Goal: Contribute content

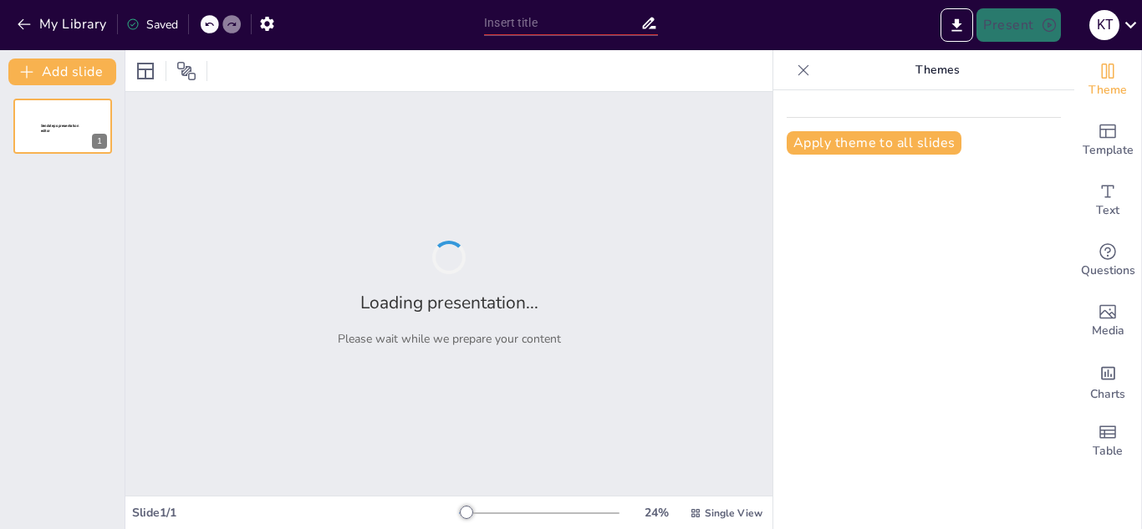
type input "Espectador o Protagonista: El Rol que Elegimos en la Vida"
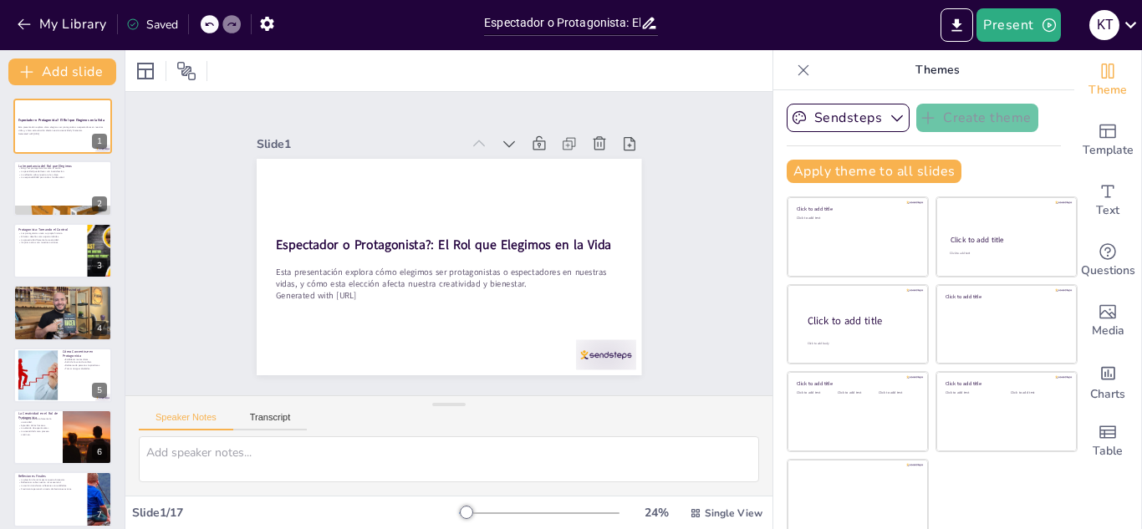
checkbox input "true"
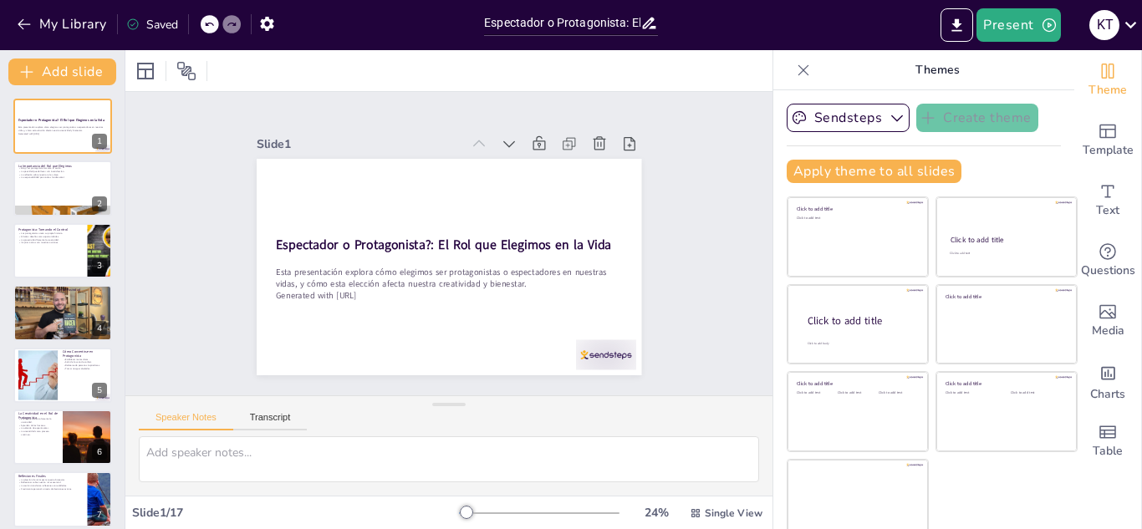
checkbox input "true"
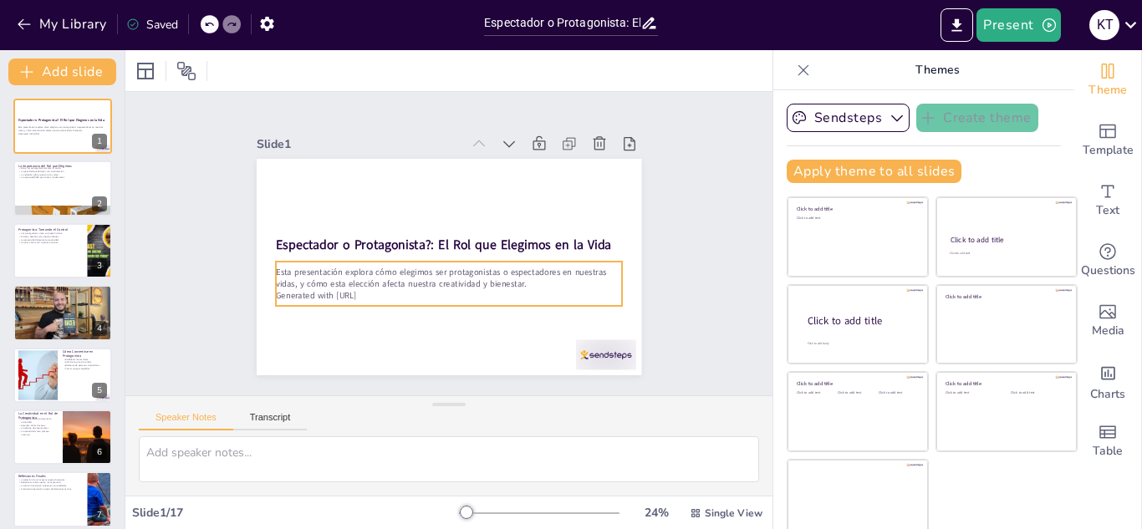
checkbox input "true"
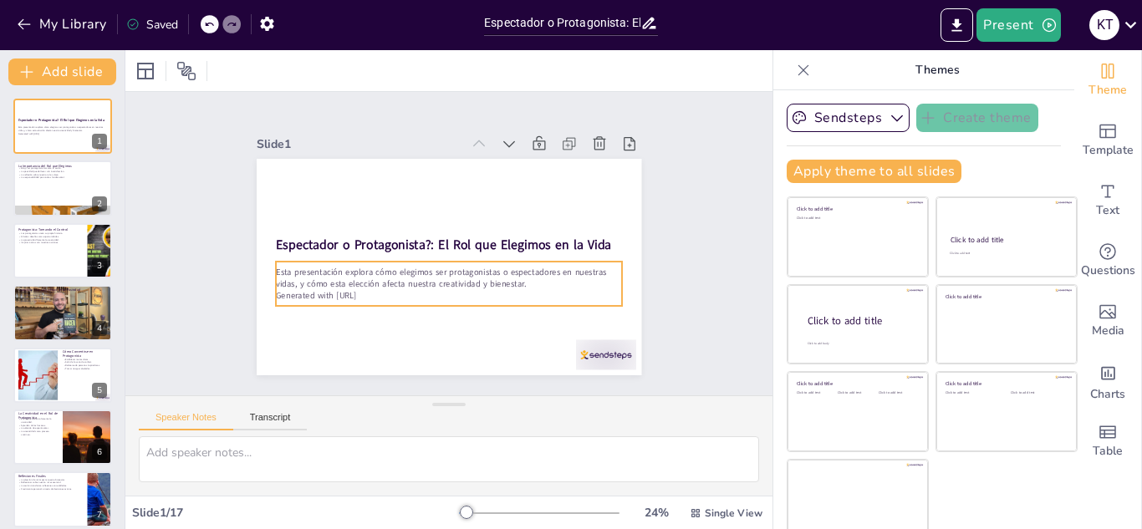
checkbox input "true"
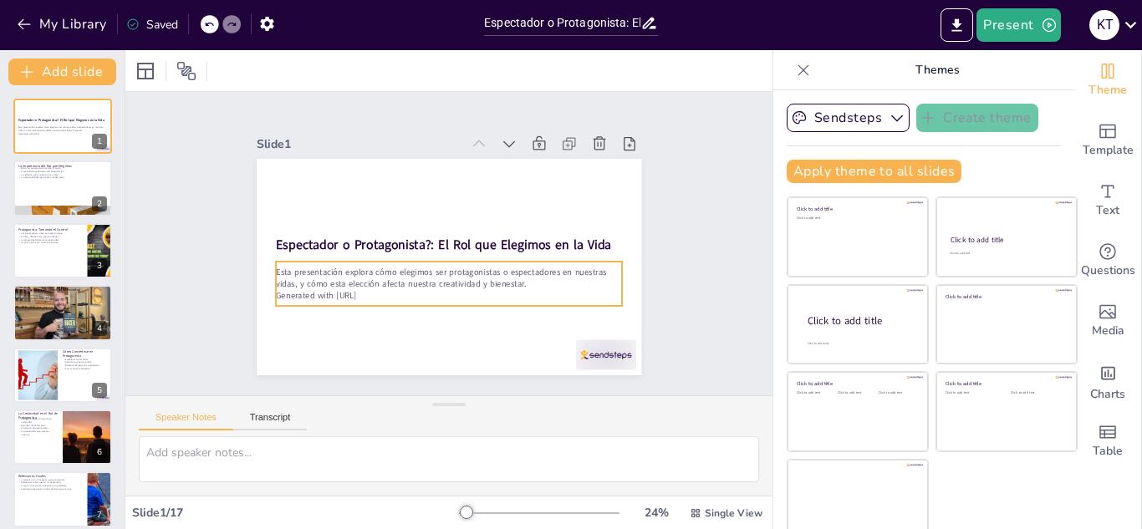
checkbox input "true"
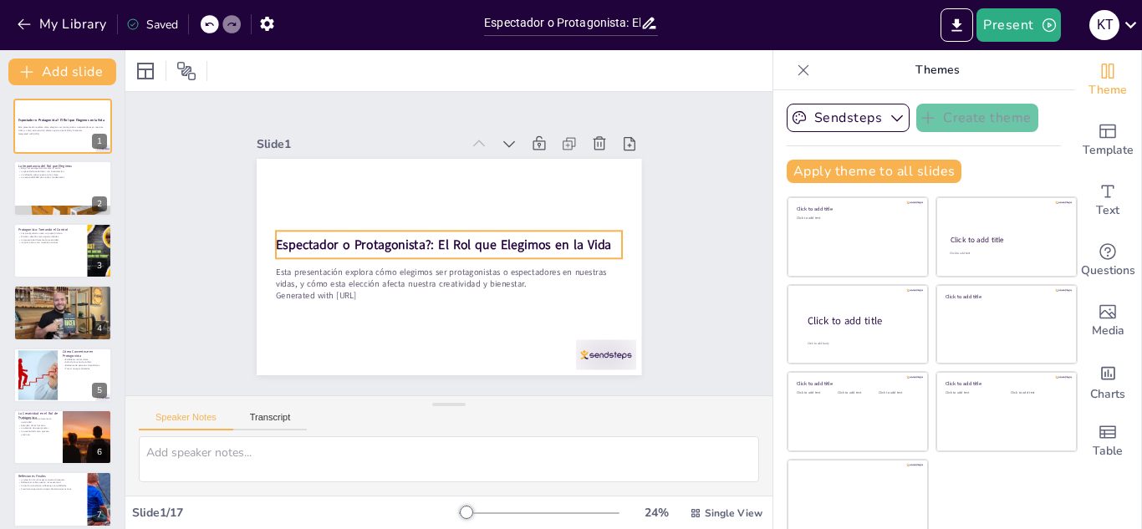
checkbox input "true"
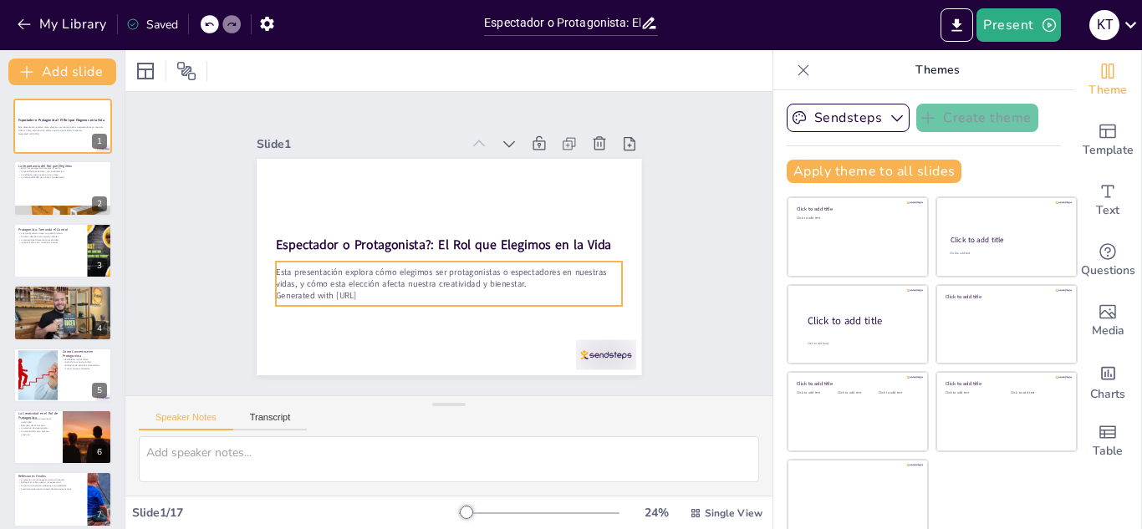
checkbox input "true"
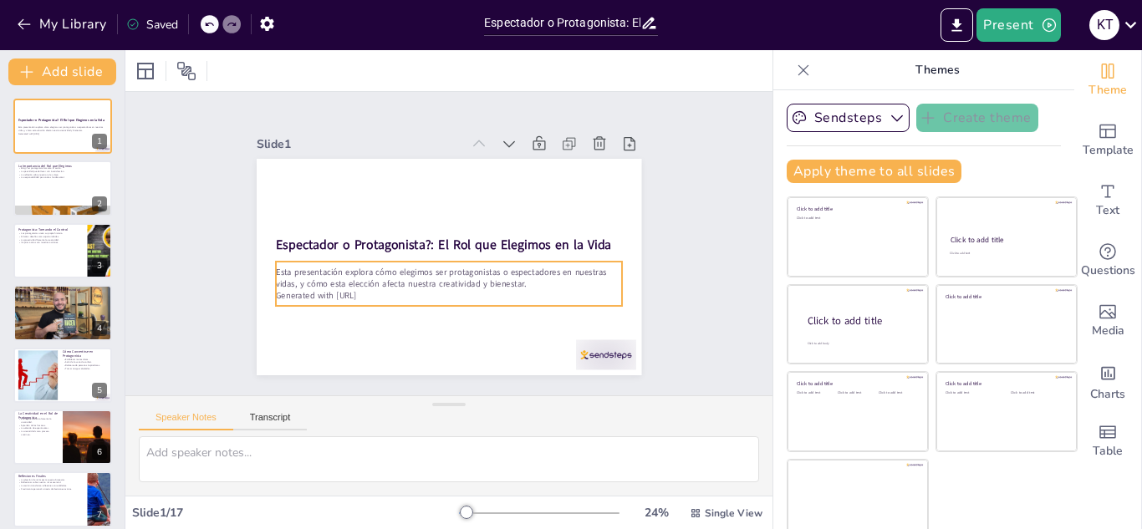
checkbox input "true"
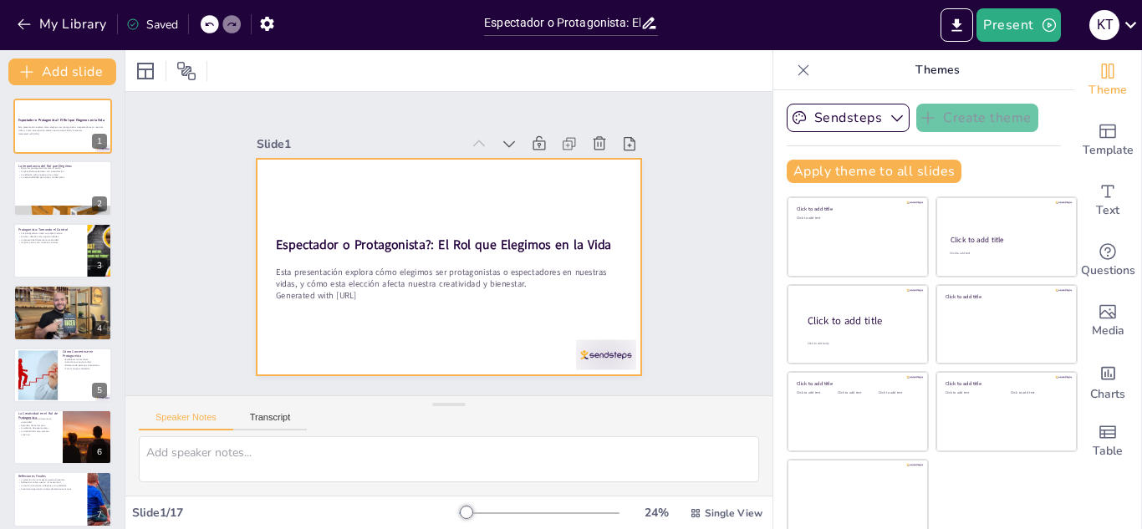
checkbox input "true"
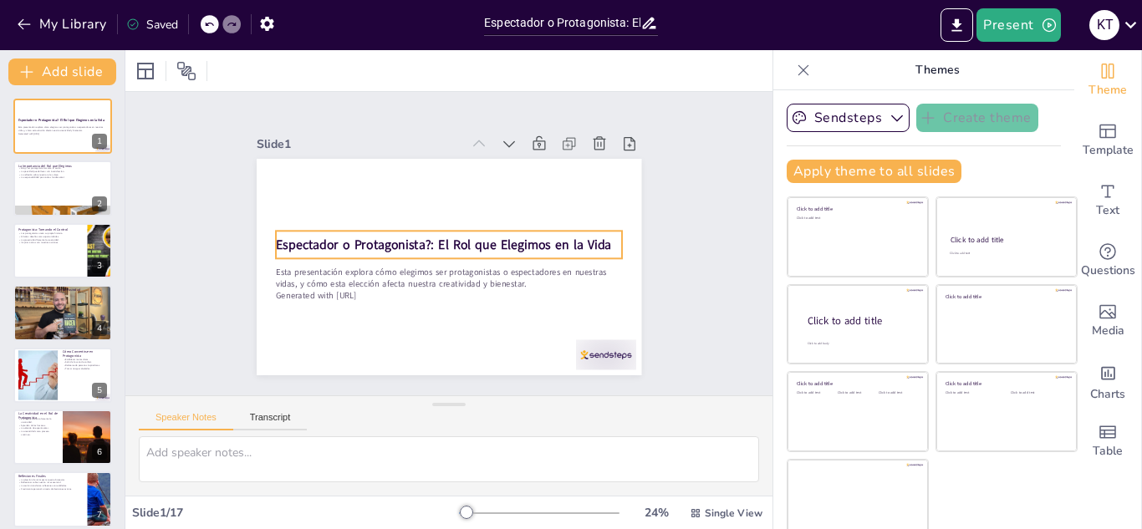
checkbox input "true"
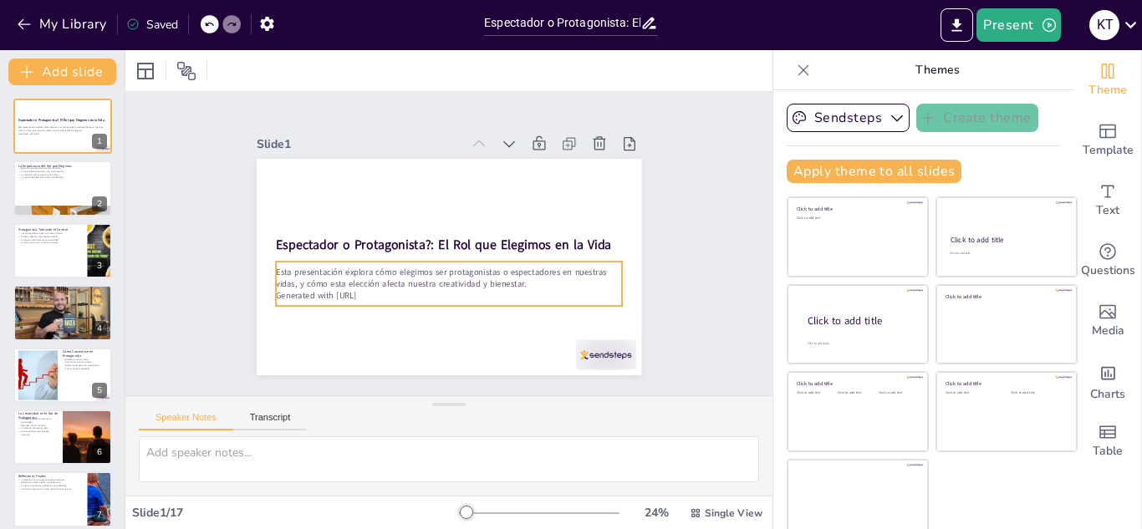
checkbox input "true"
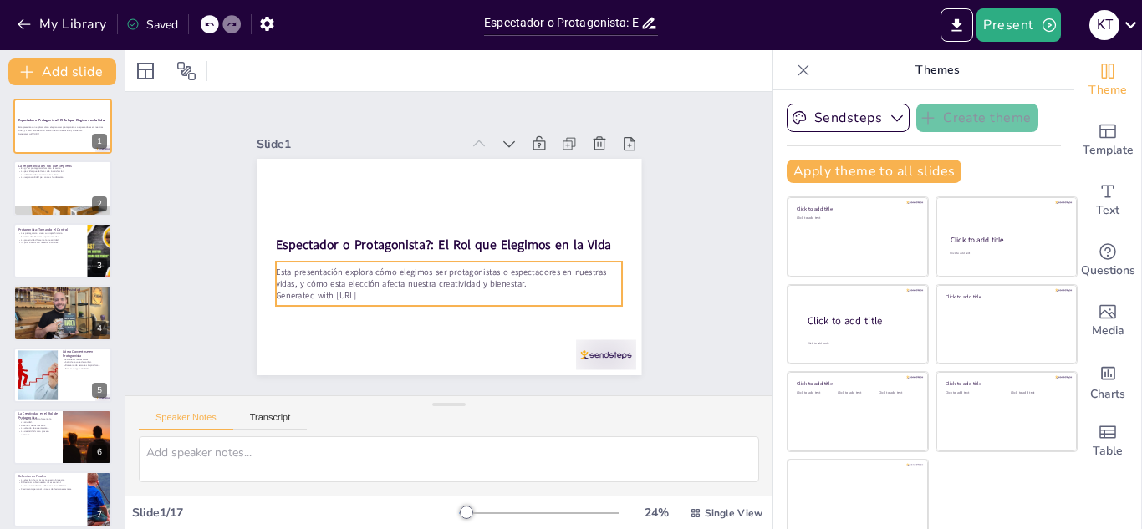
checkbox input "true"
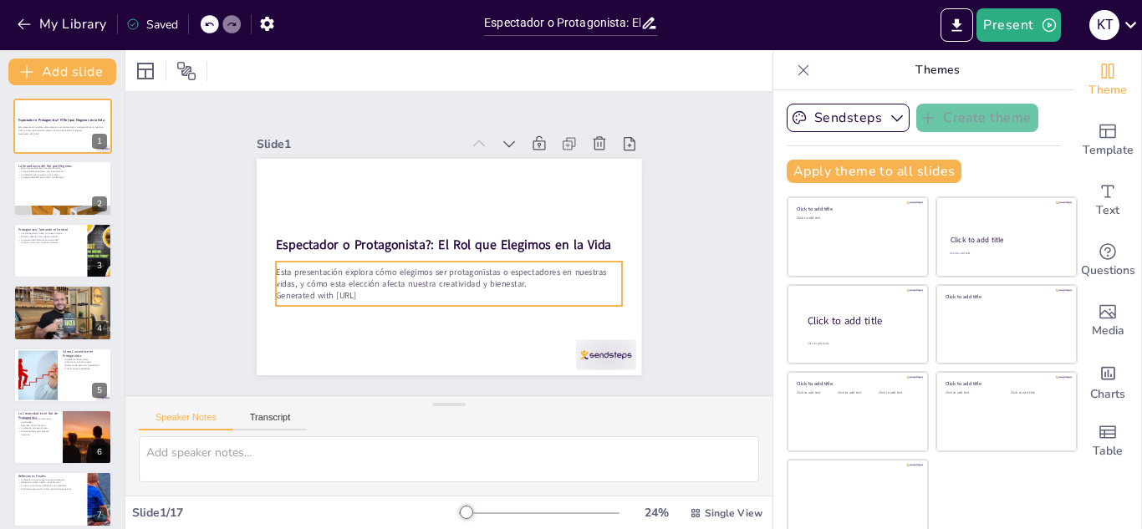
checkbox input "true"
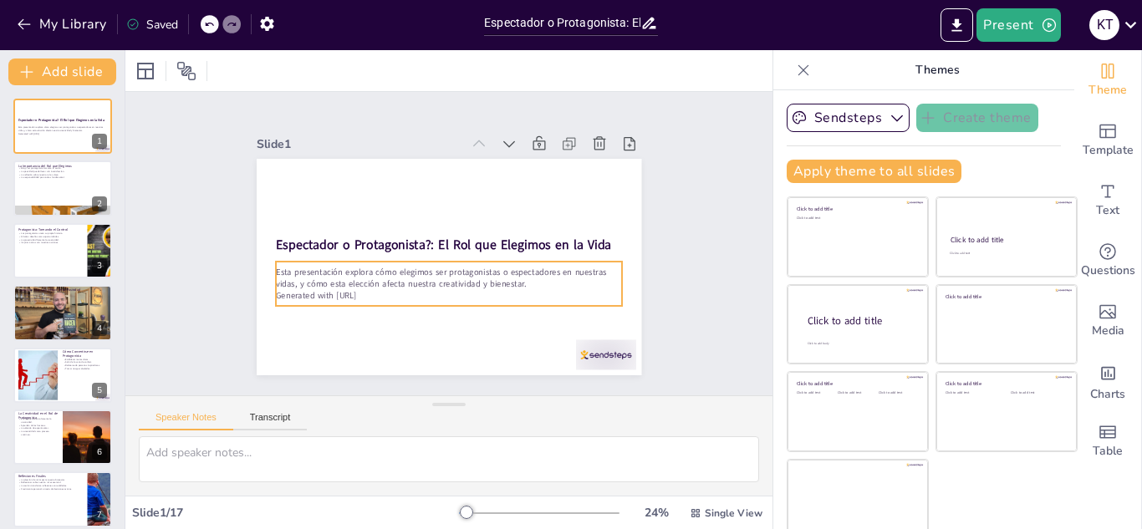
checkbox input "true"
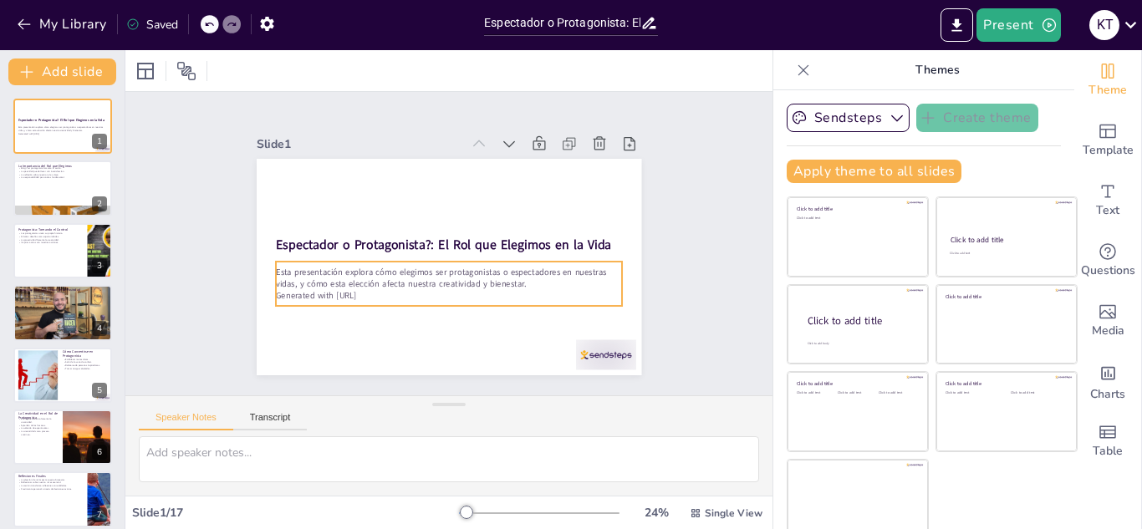
checkbox input "true"
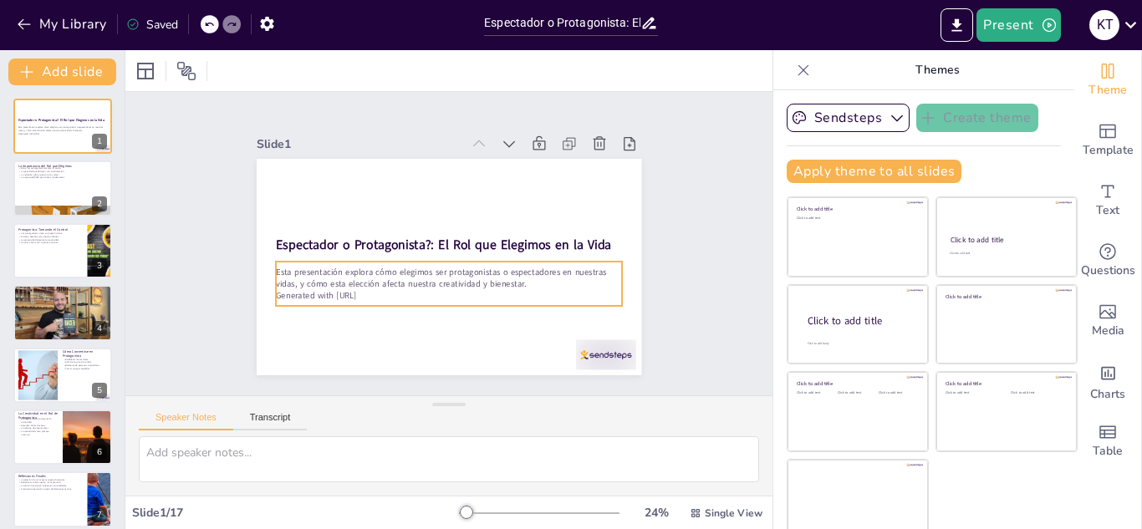
checkbox input "true"
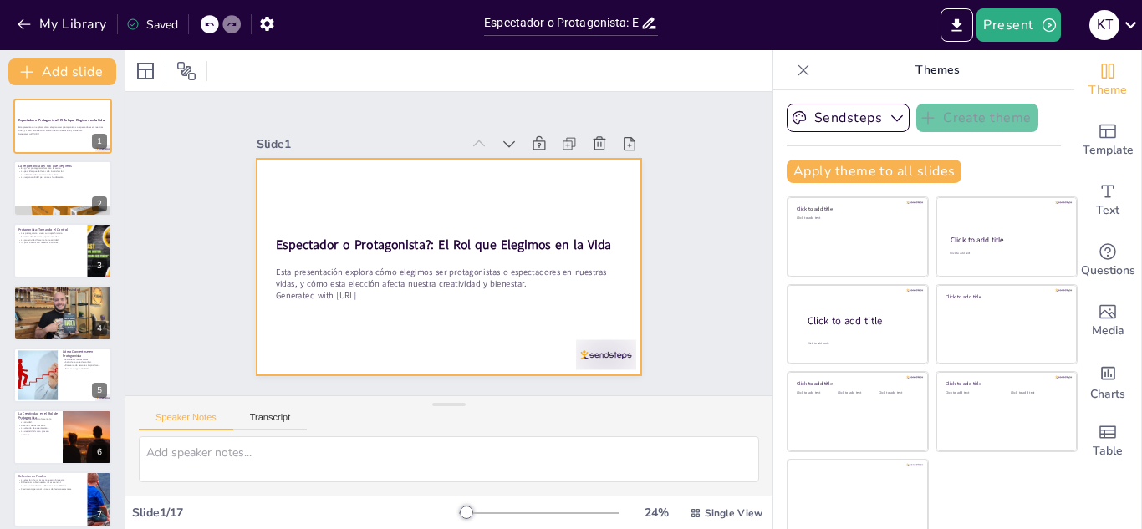
checkbox input "true"
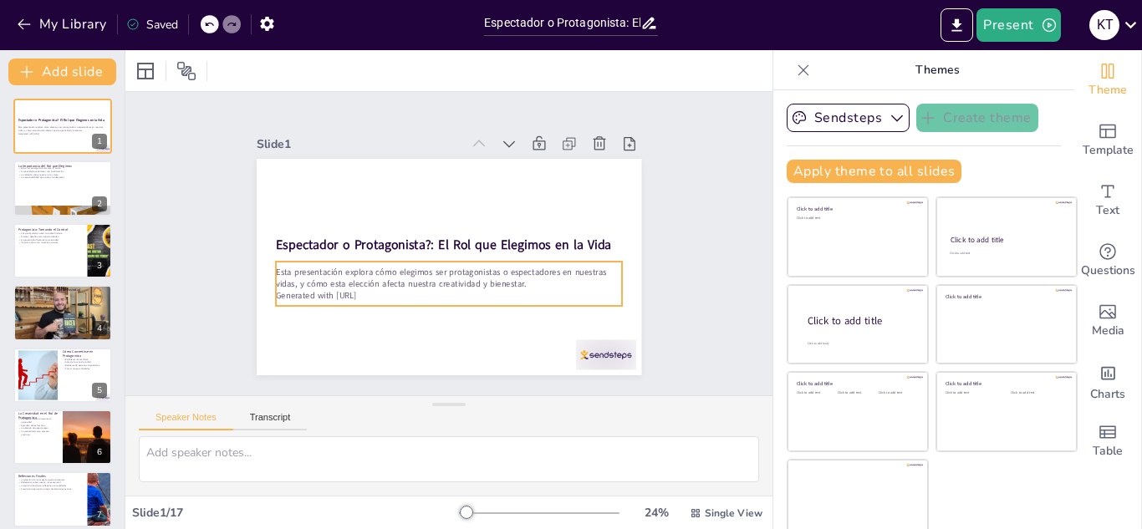
checkbox input "true"
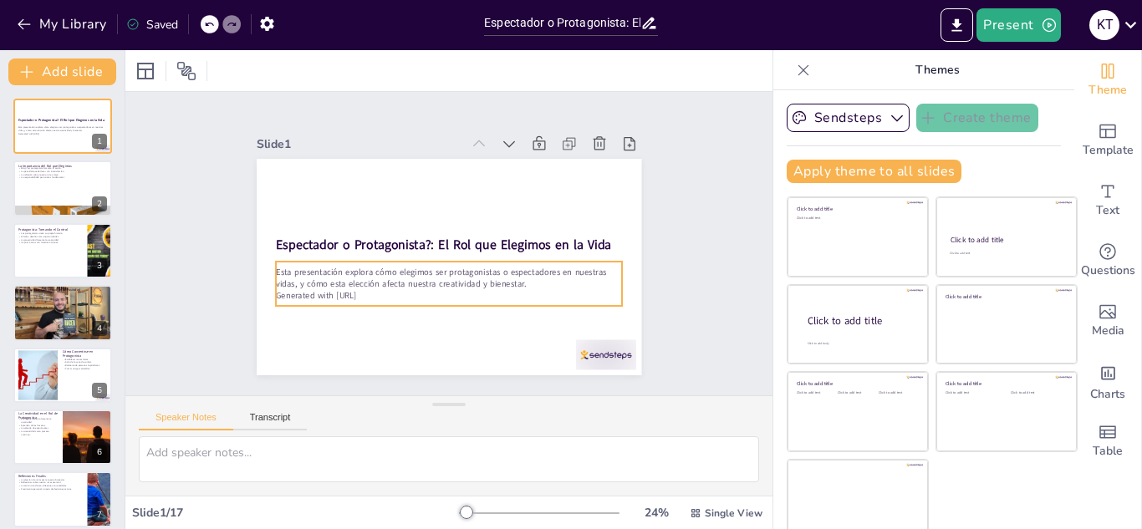
checkbox input "true"
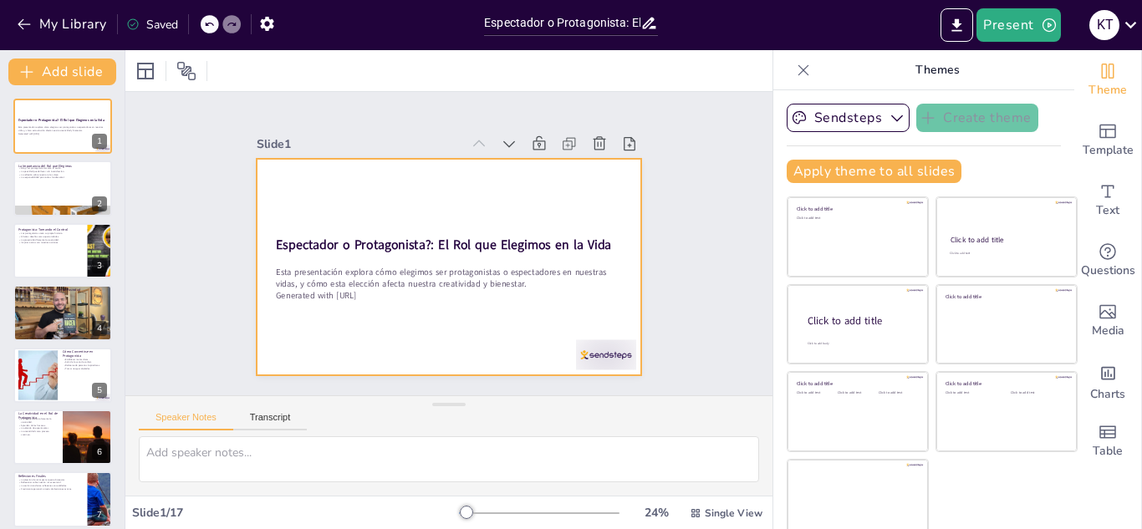
checkbox input "true"
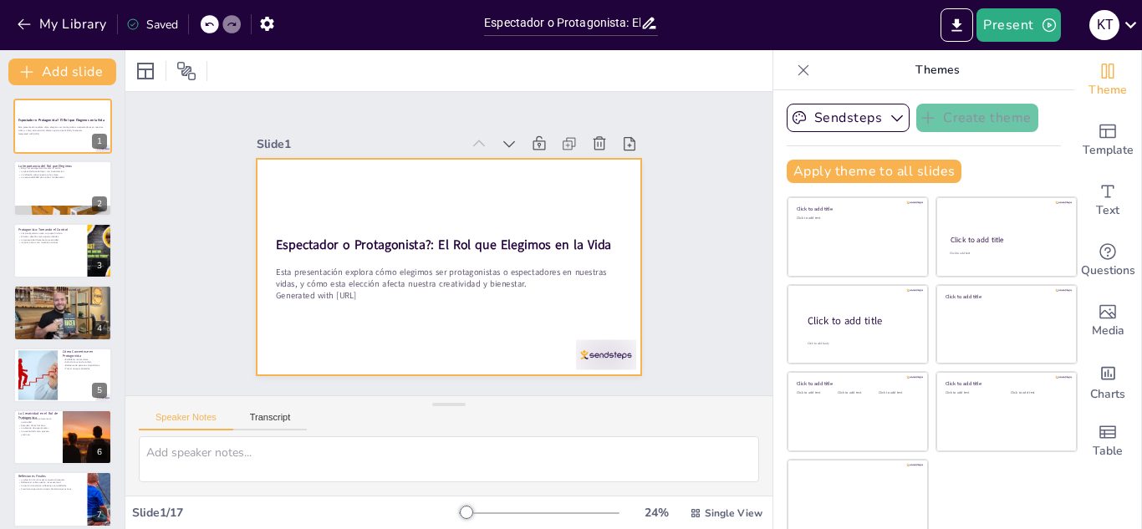
checkbox input "true"
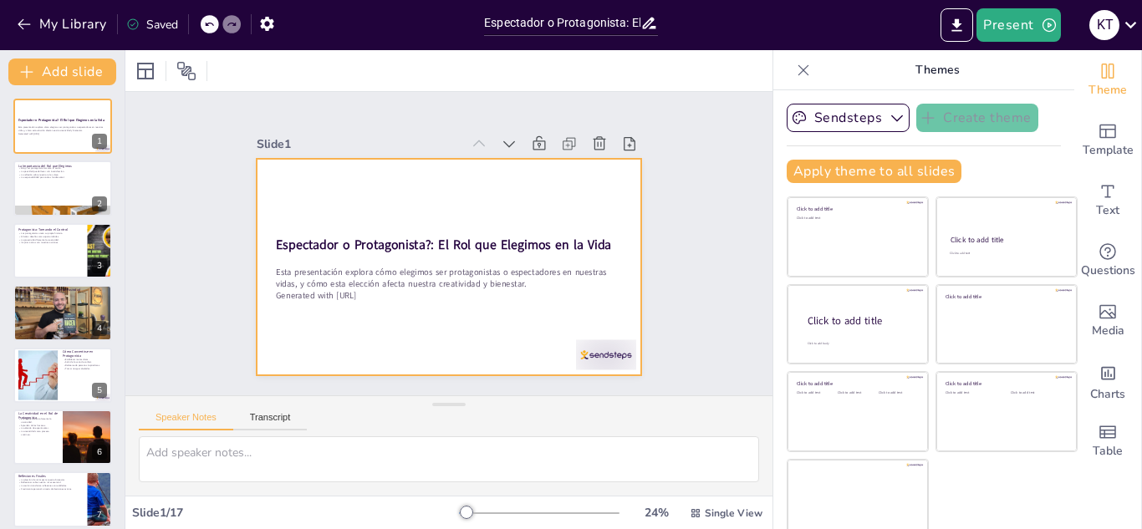
checkbox input "true"
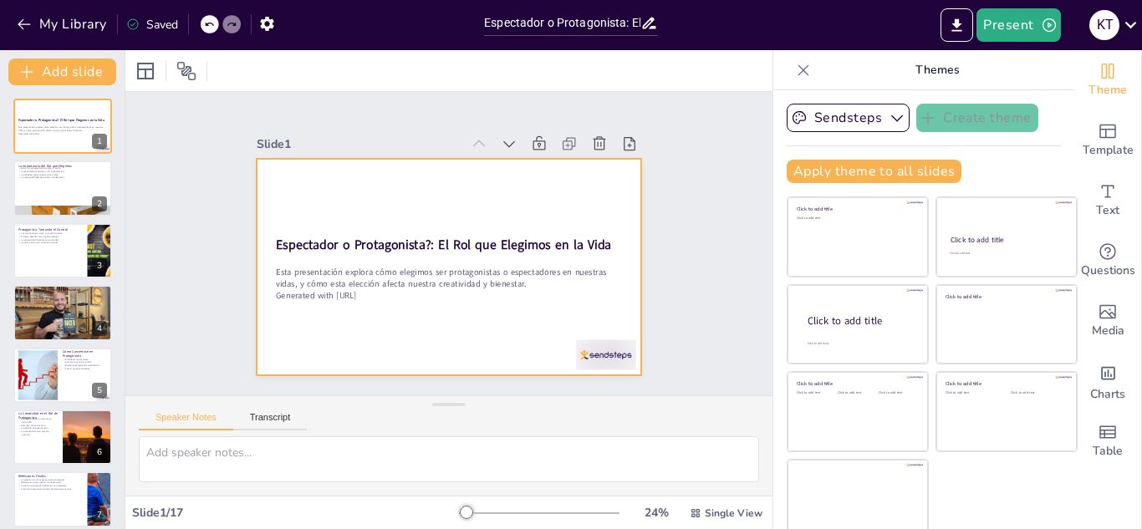
checkbox input "true"
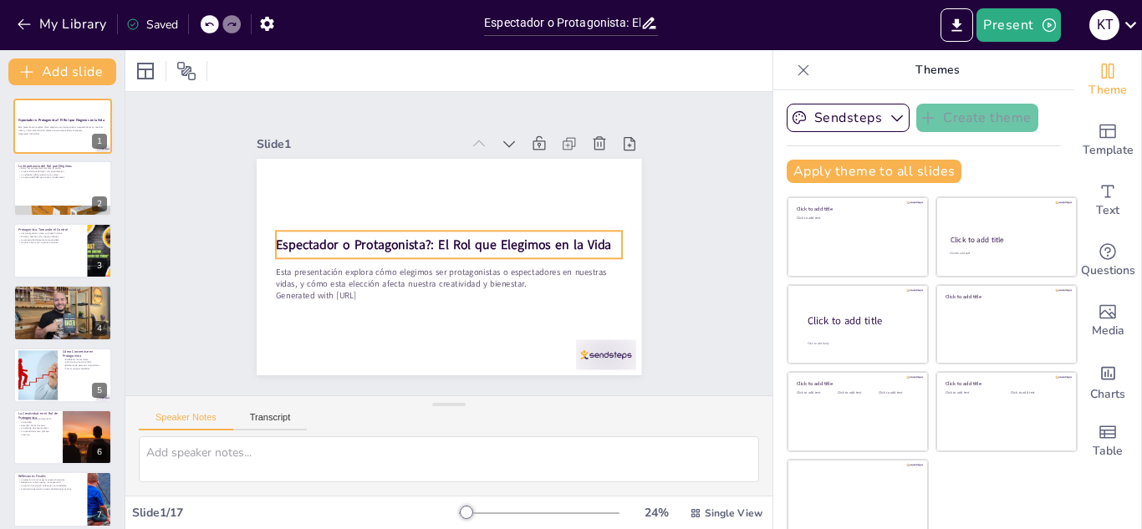
checkbox input "true"
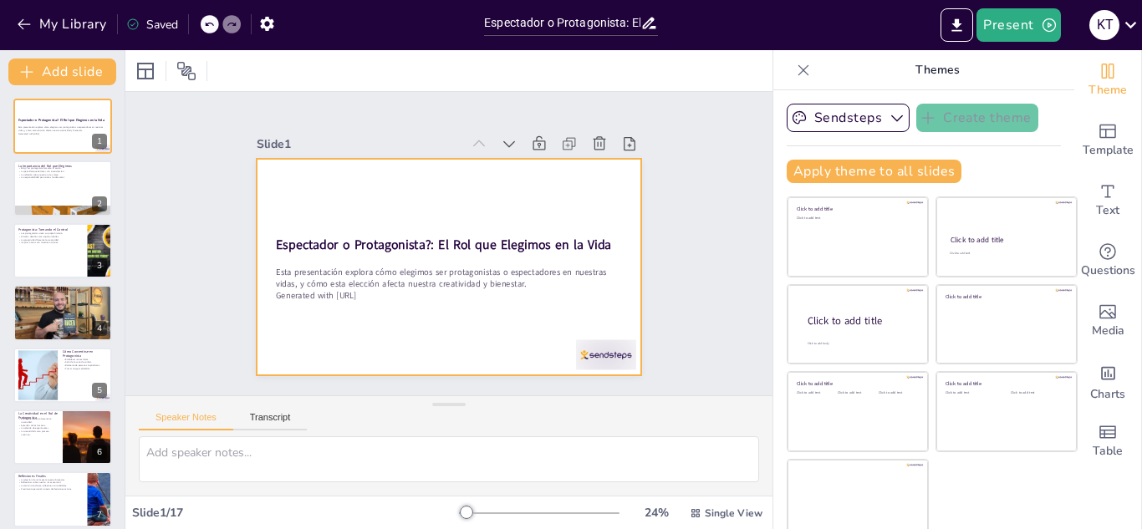
checkbox input "true"
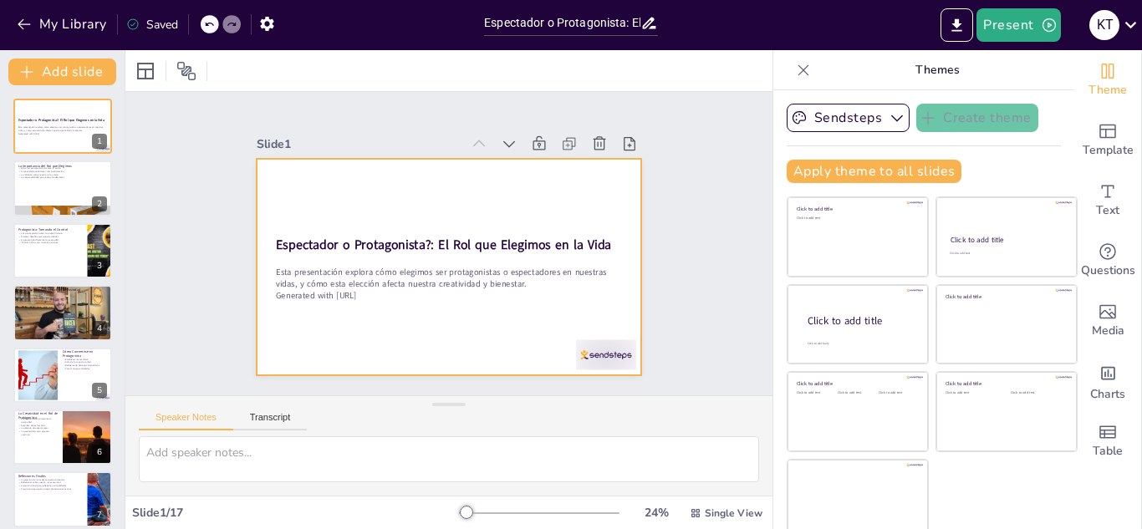
checkbox input "true"
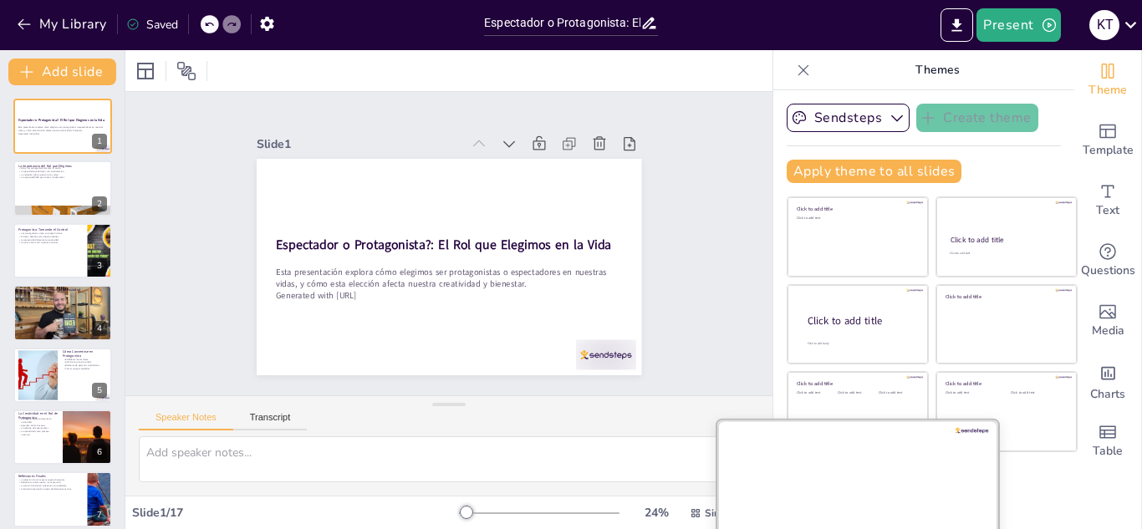
checkbox input "true"
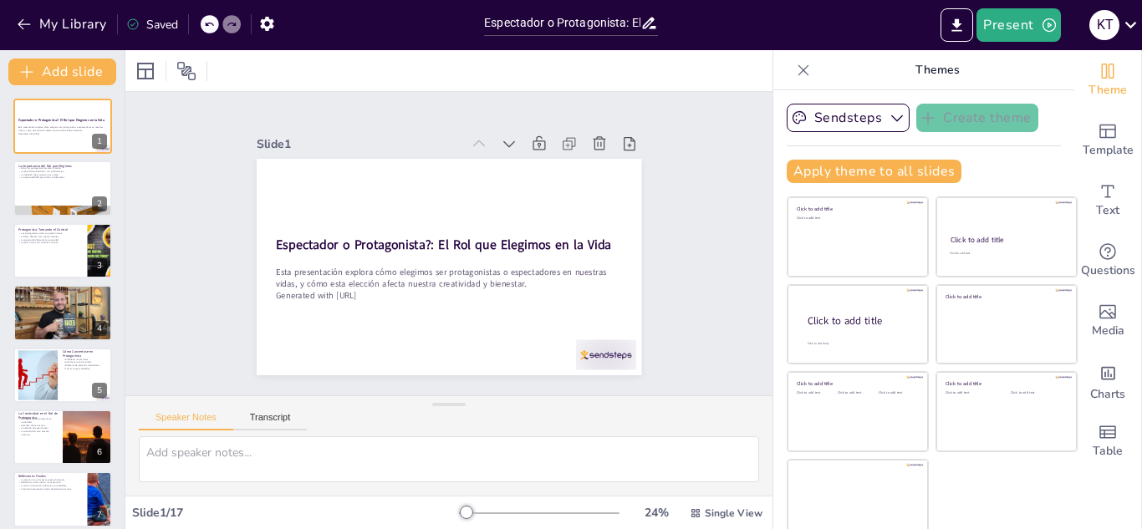
checkbox input "true"
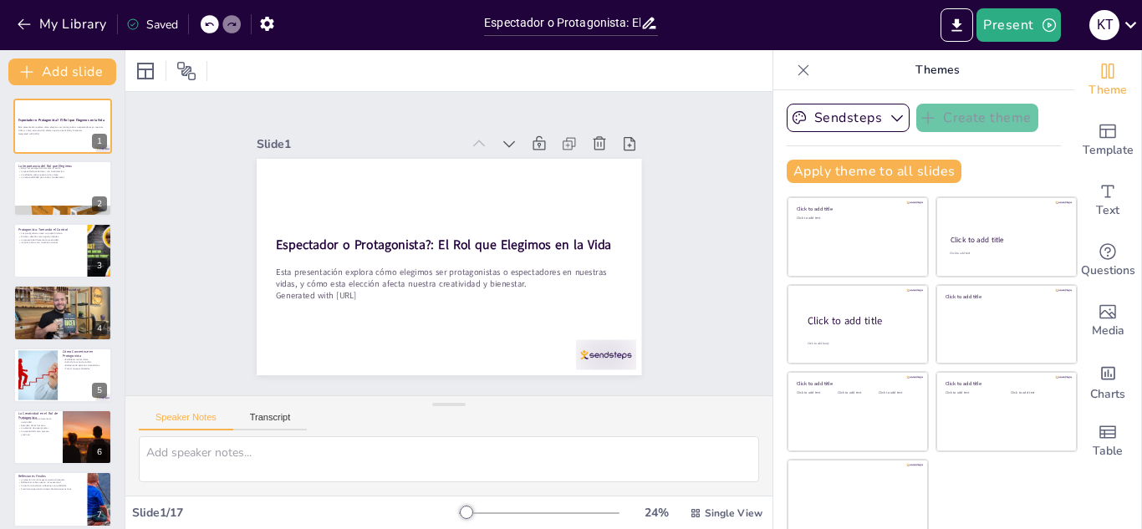
checkbox input "true"
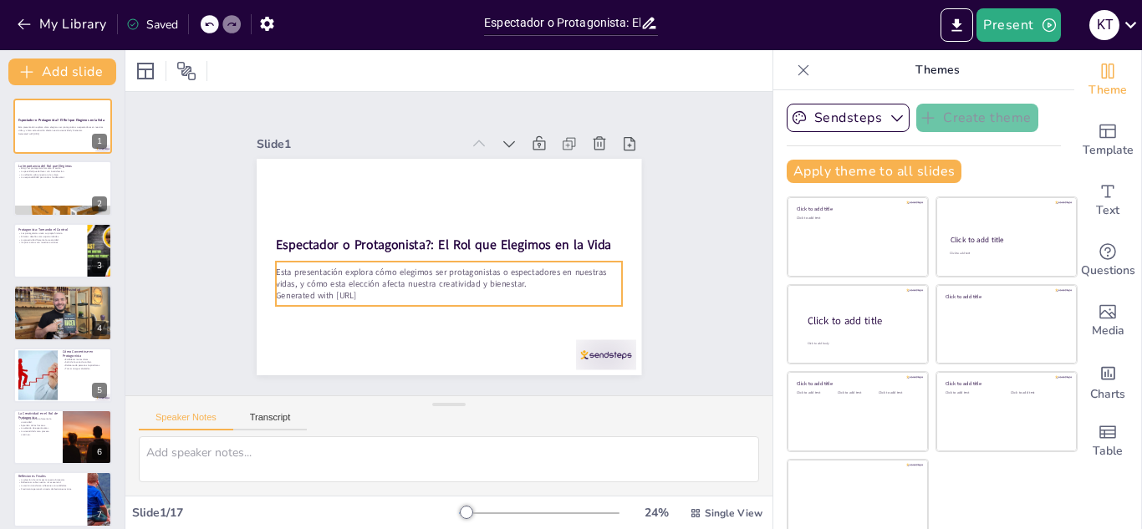
checkbox input "true"
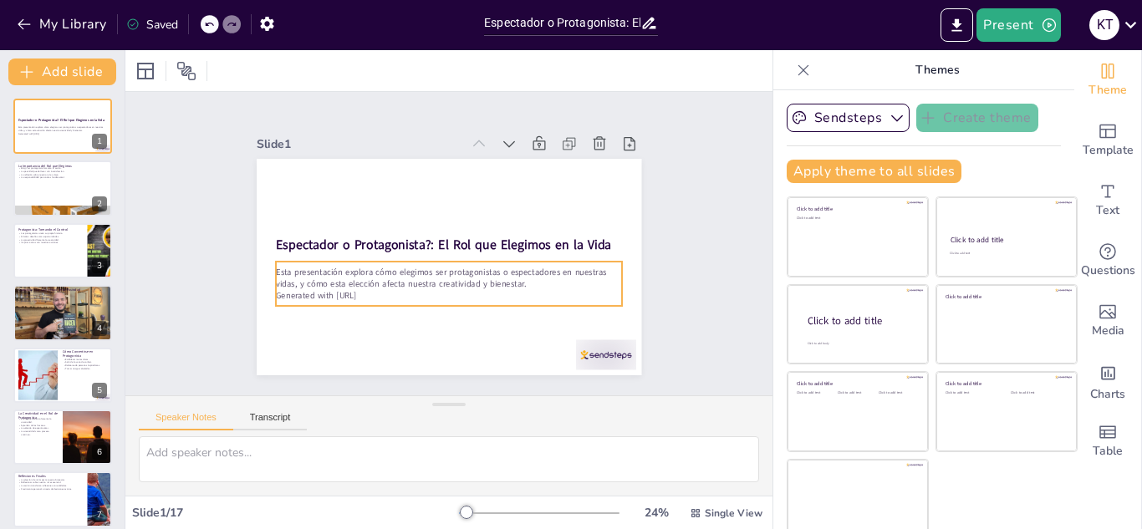
checkbox input "true"
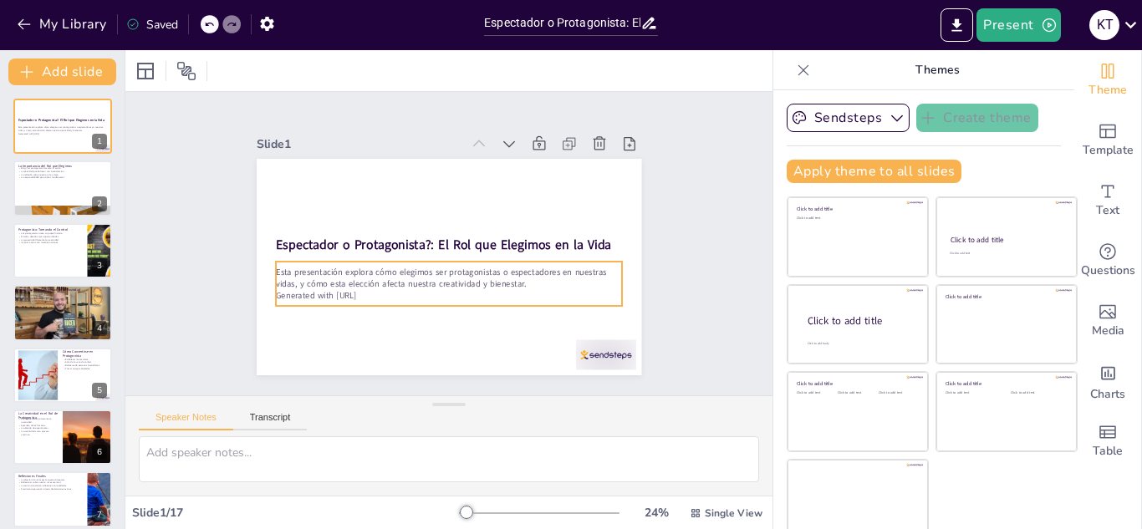
checkbox input "true"
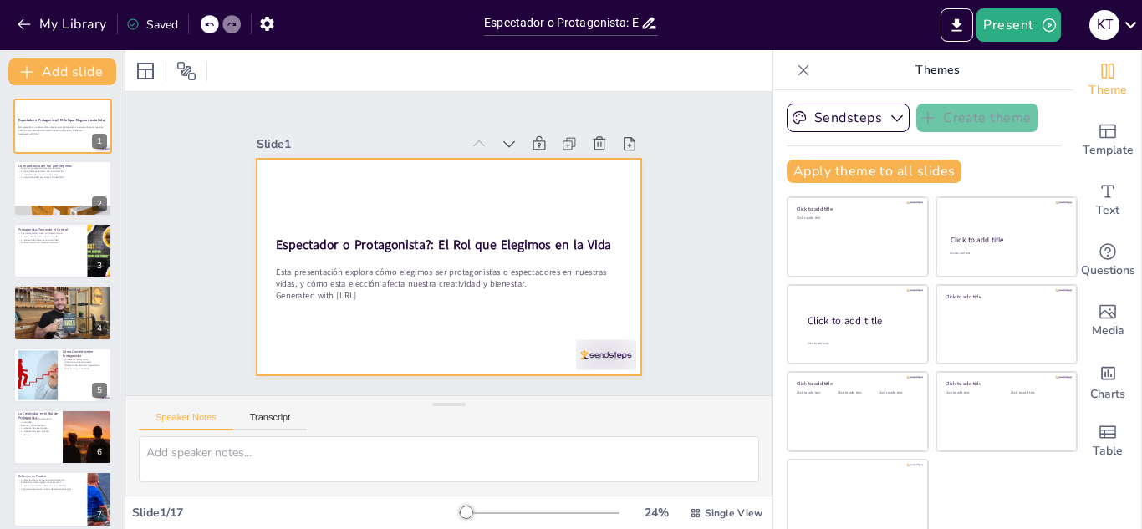
checkbox input "true"
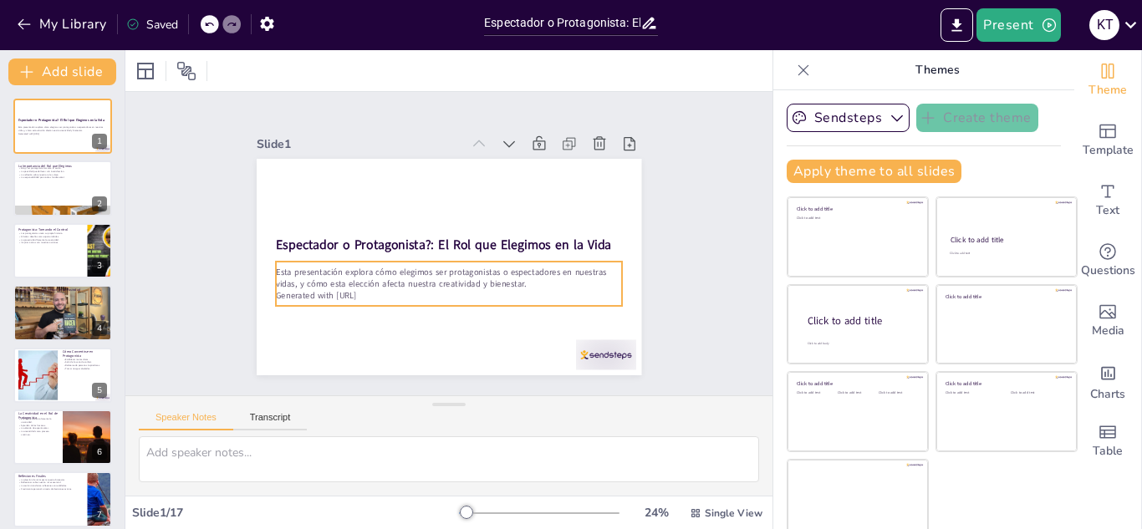
checkbox input "true"
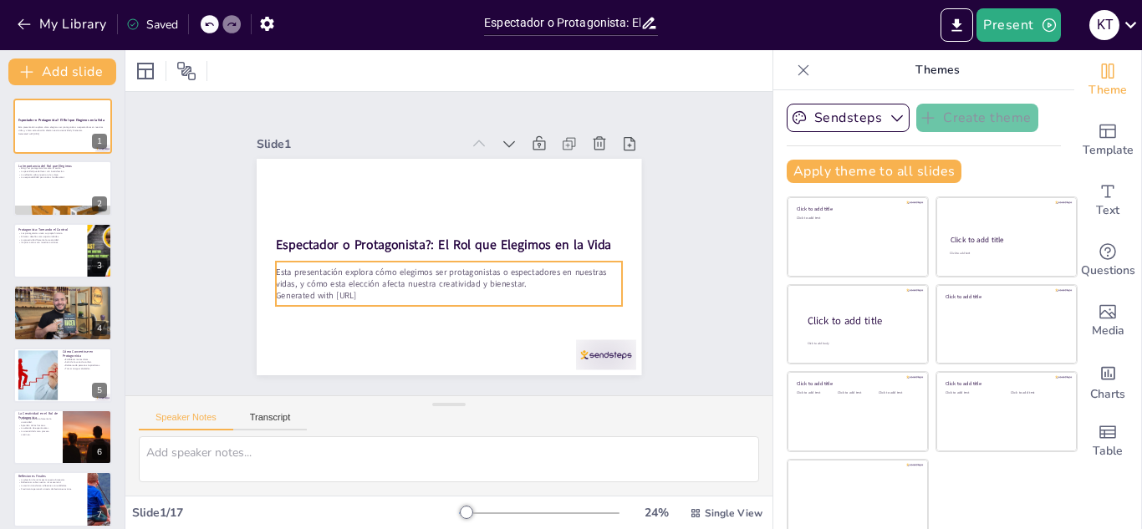
checkbox input "true"
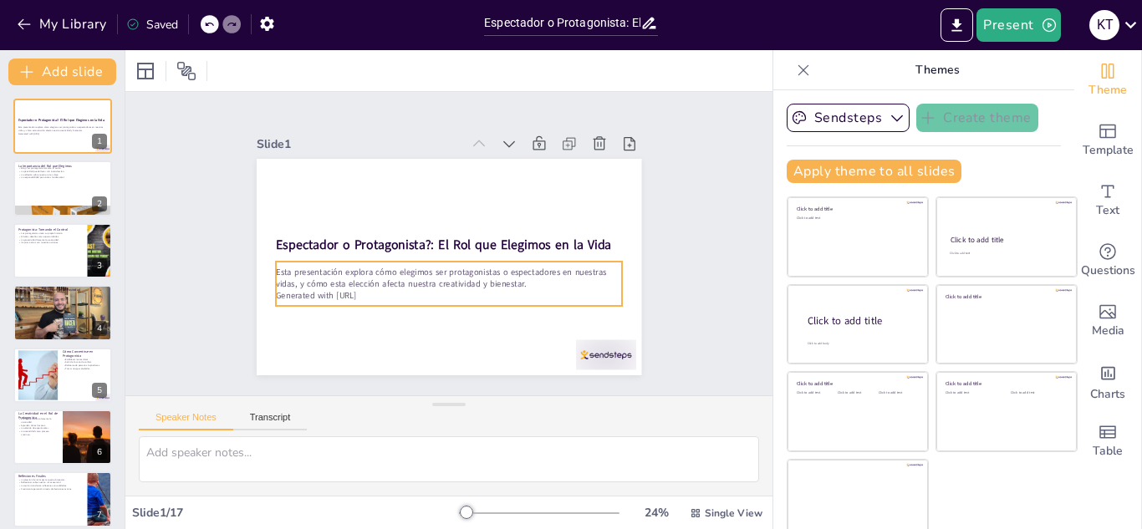
checkbox input "true"
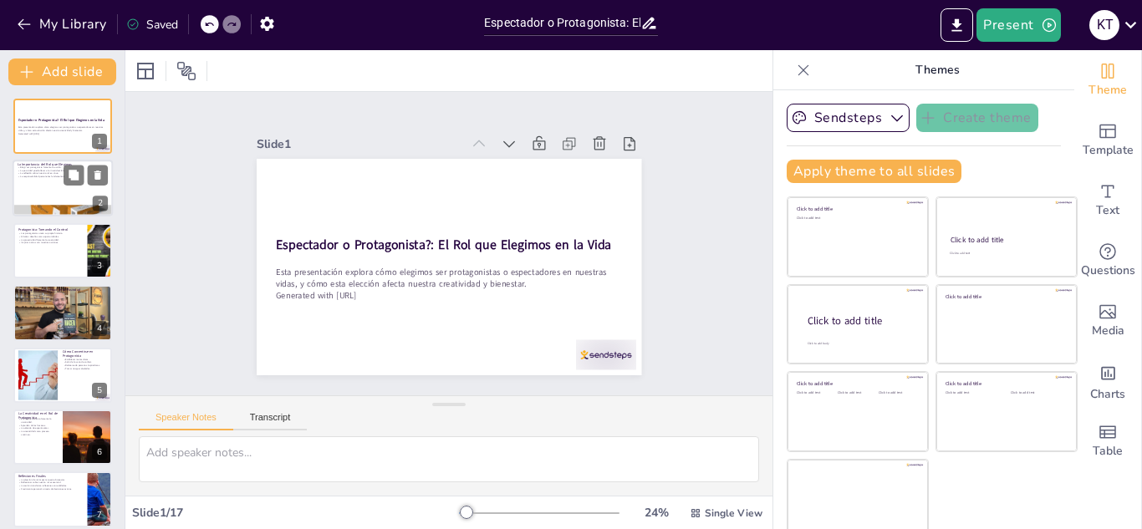
checkbox input "true"
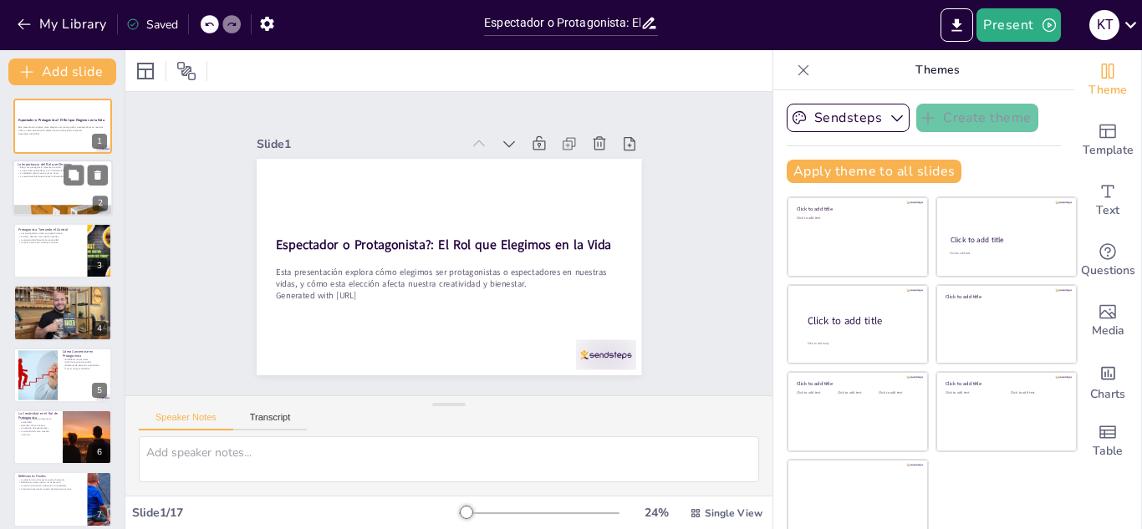
checkbox input "true"
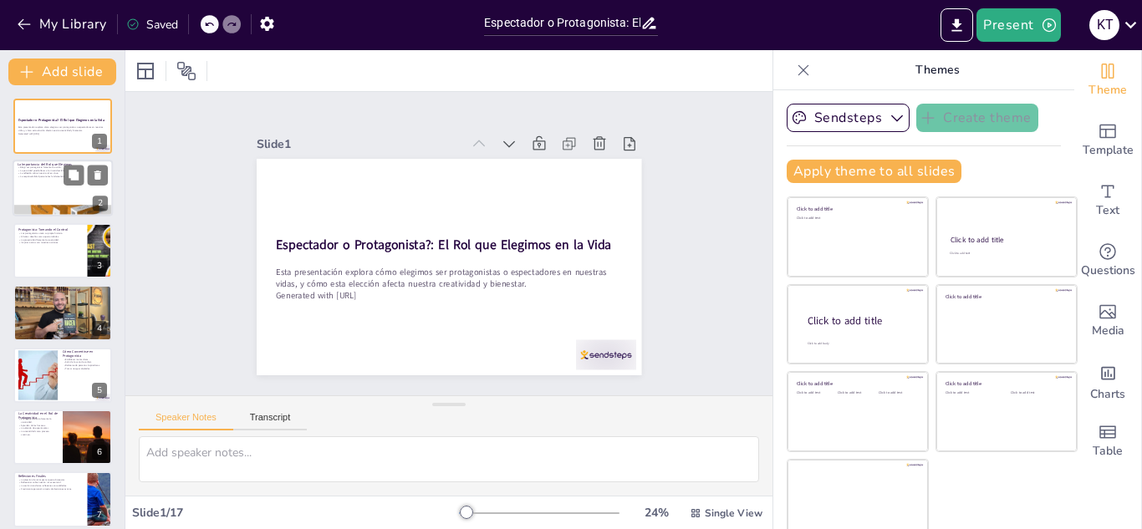
click at [71, 188] on div at bounding box center [63, 189] width 100 height 57
type textarea "Elegir ser protagonista nos impulsa a actuar en lugar de esperar que las cosas …"
checkbox input "true"
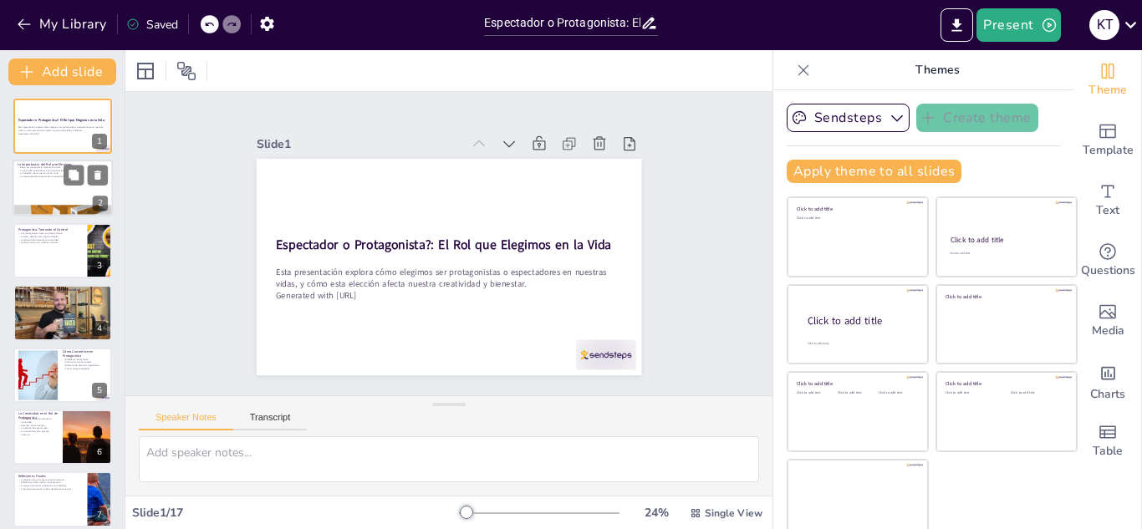
checkbox input "true"
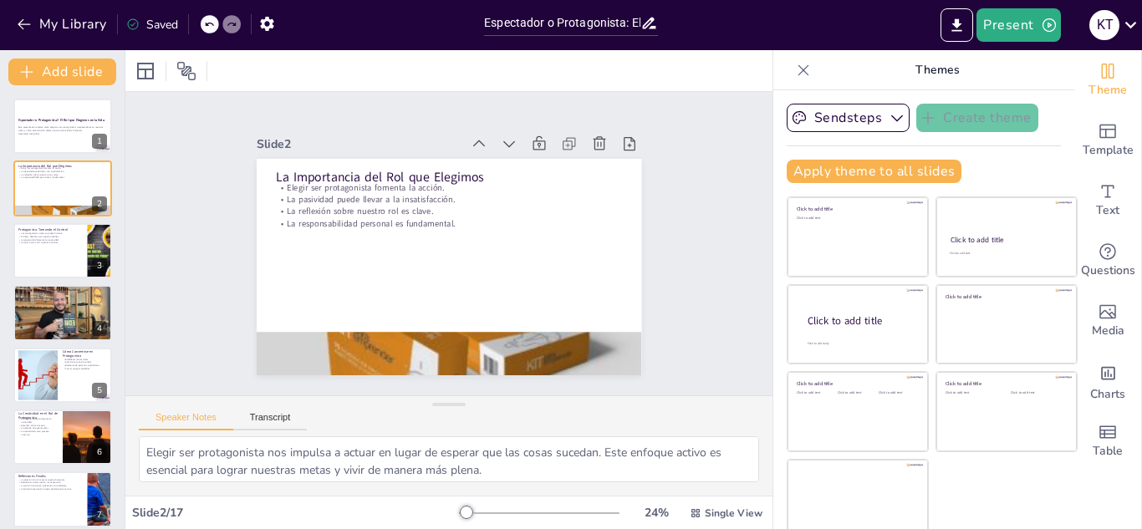
checkbox input "true"
click at [63, 251] on div at bounding box center [63, 250] width 100 height 57
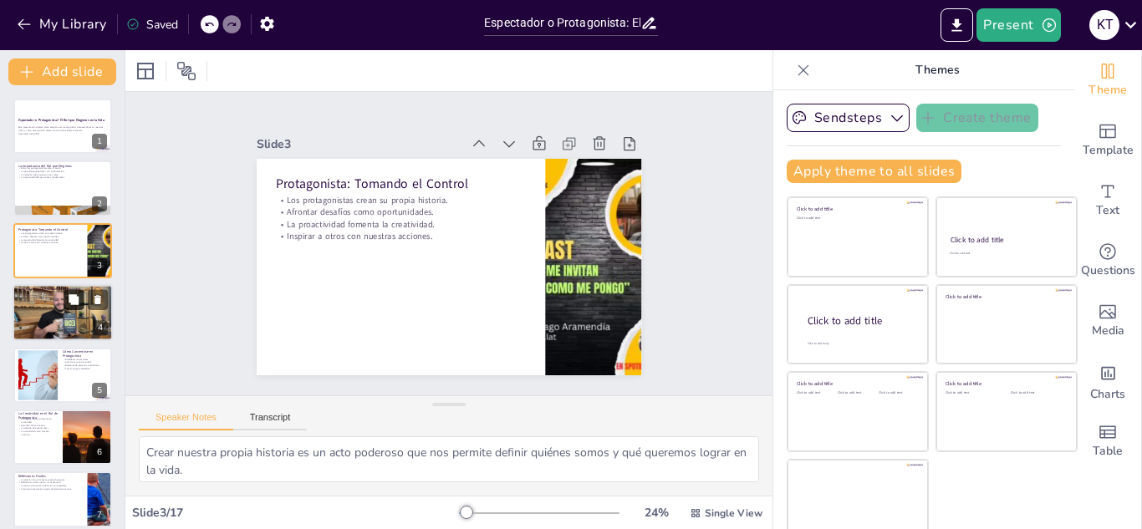
click at [78, 305] on icon at bounding box center [74, 300] width 12 height 12
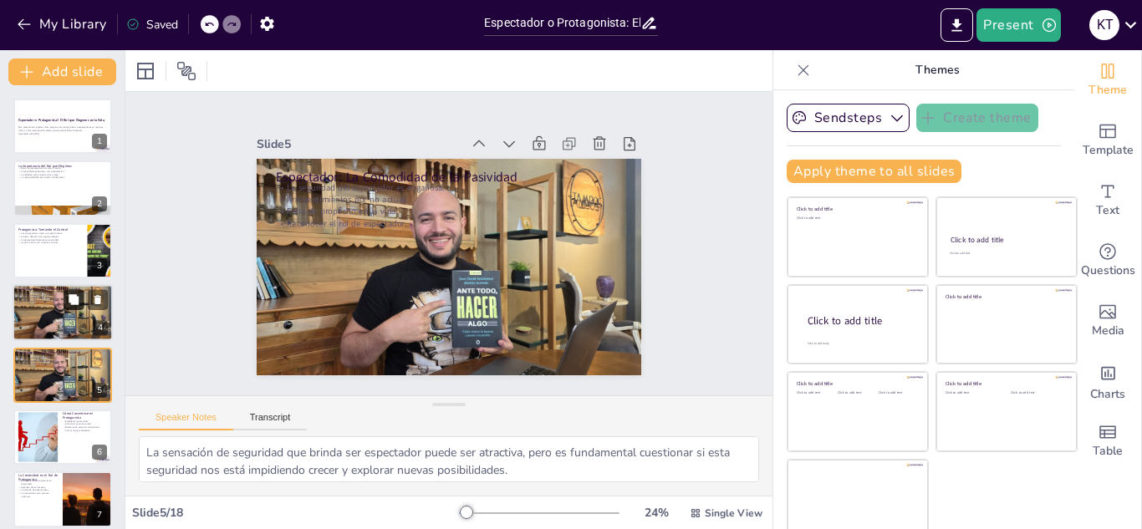
scroll to position [68, 0]
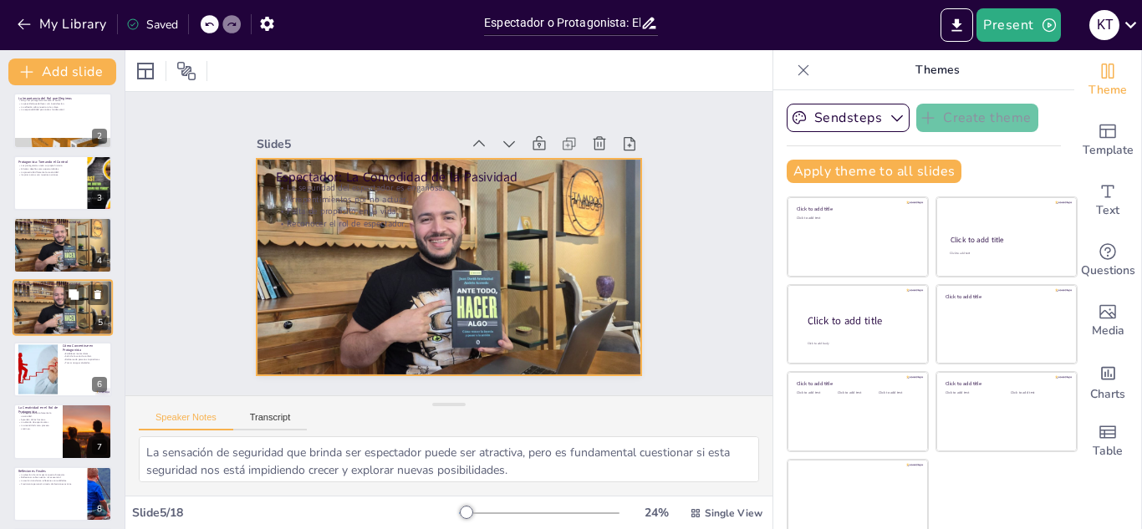
click at [84, 319] on div at bounding box center [63, 307] width 100 height 57
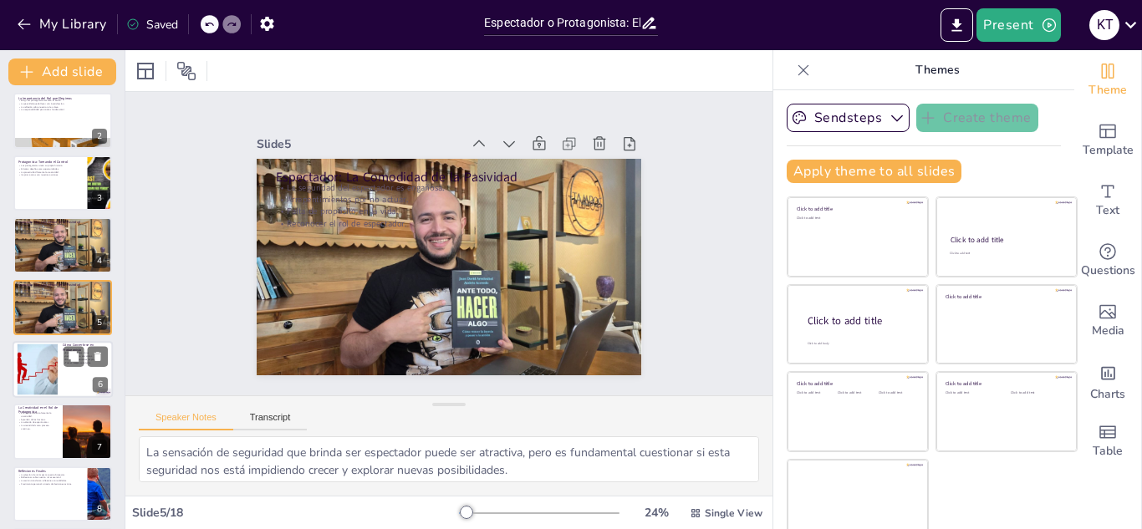
click at [57, 378] on div at bounding box center [37, 370] width 76 height 51
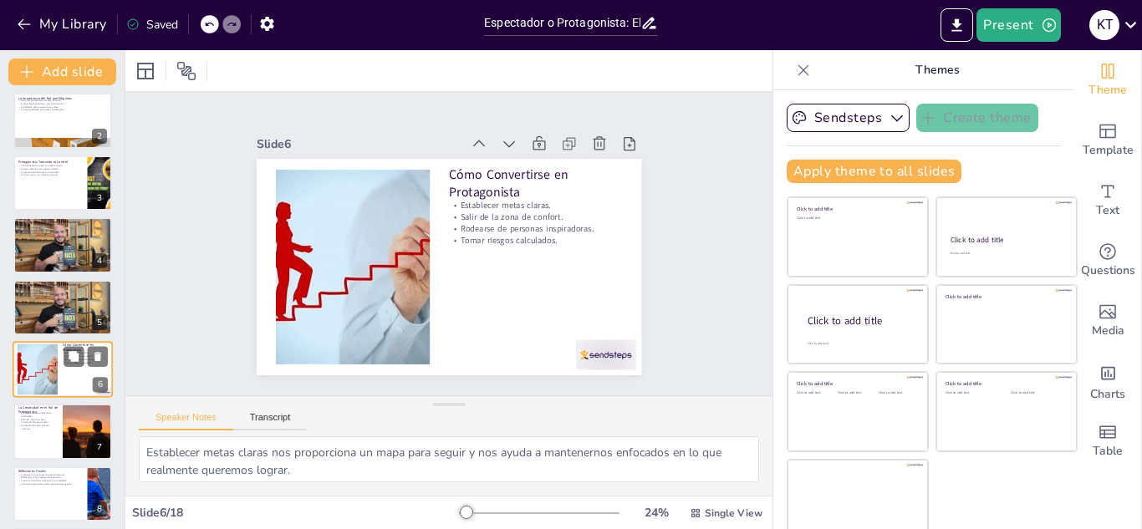
scroll to position [130, 0]
